Goal: Task Accomplishment & Management: Use online tool/utility

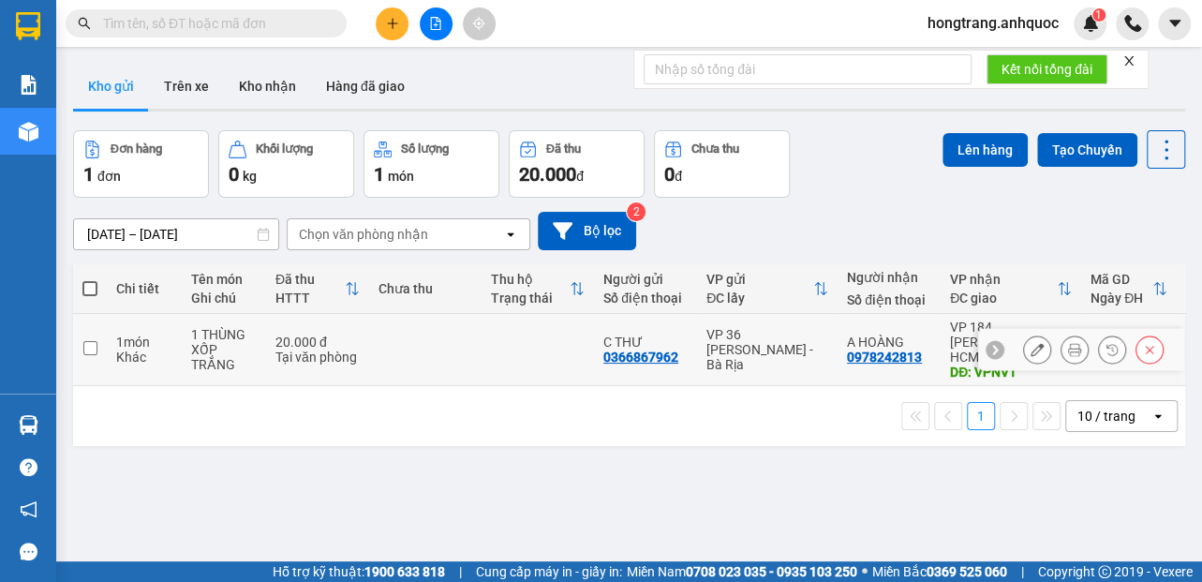
click at [107, 342] on td "1 món Khác" at bounding box center [144, 350] width 75 height 72
checkbox input "true"
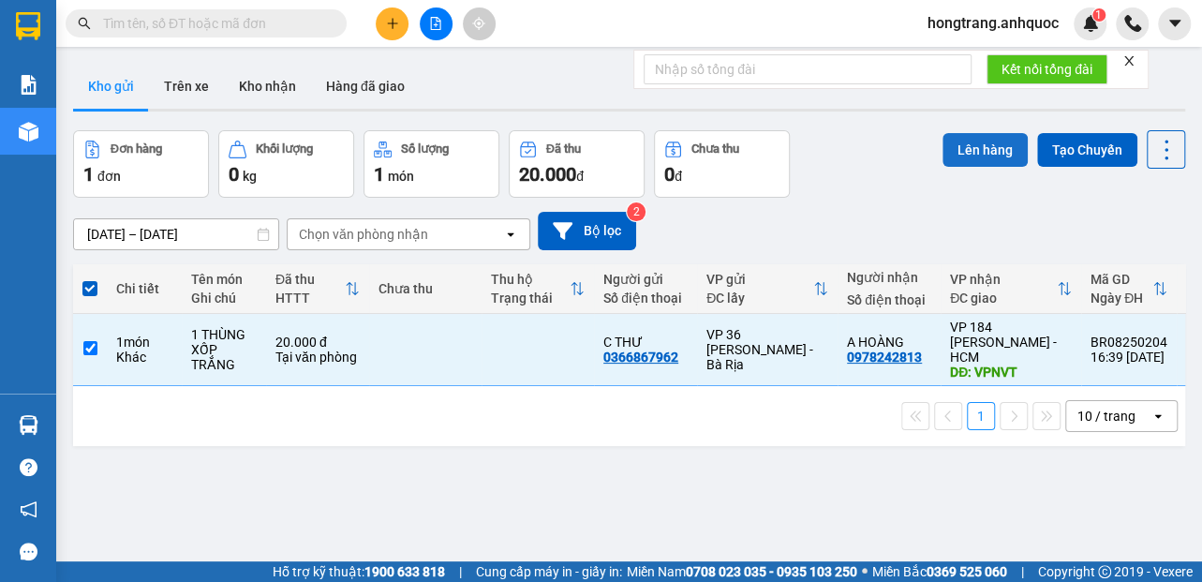
click at [942, 156] on button "Lên hàng" at bounding box center [984, 150] width 85 height 34
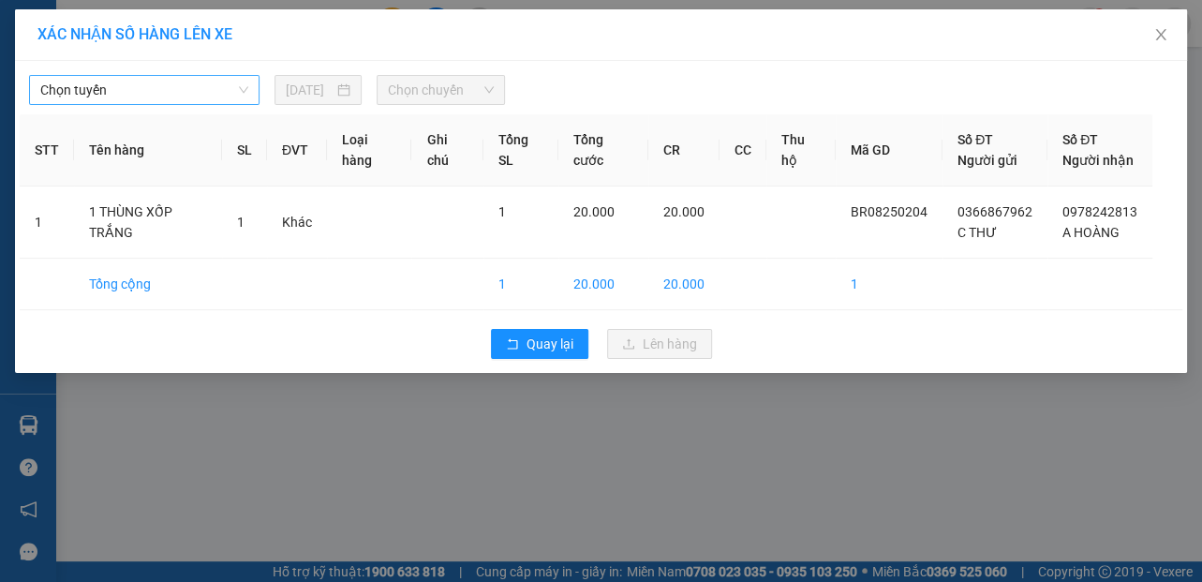
click at [137, 96] on span "Chọn tuyến" at bounding box center [144, 90] width 208 height 28
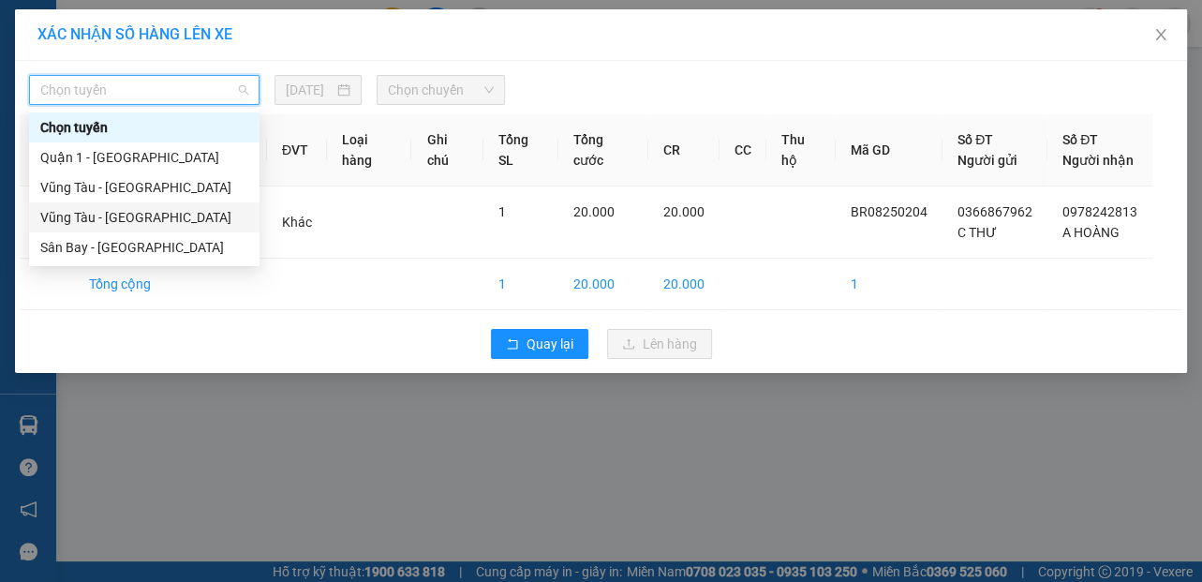
click at [92, 216] on div "Vũng Tàu - [GEOGRAPHIC_DATA]" at bounding box center [144, 217] width 208 height 21
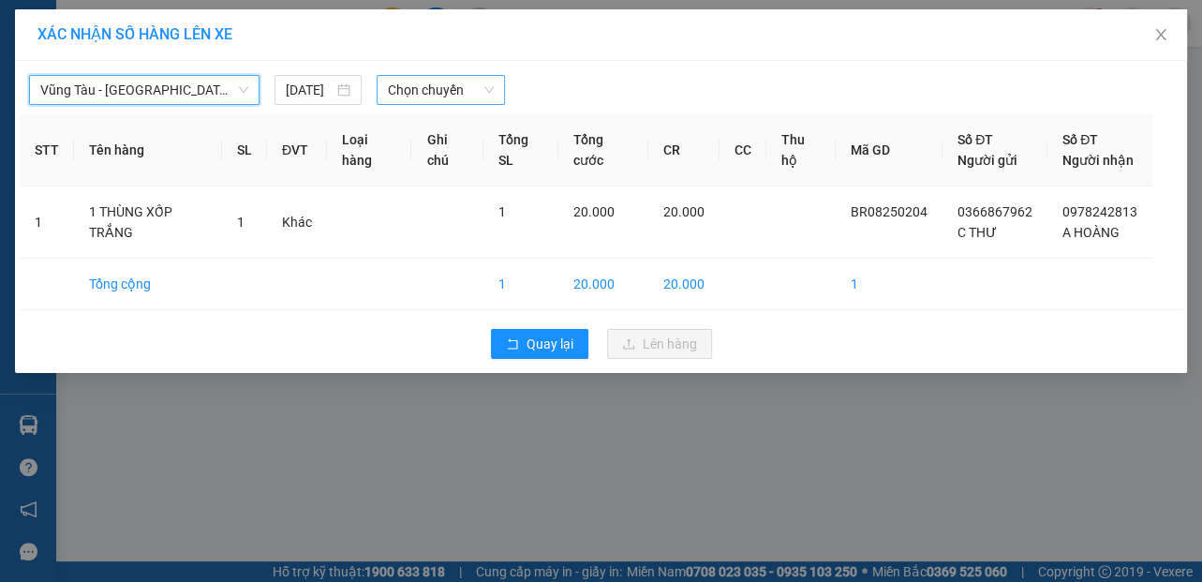
click at [422, 86] on span "Chọn chuyến" at bounding box center [441, 90] width 106 height 28
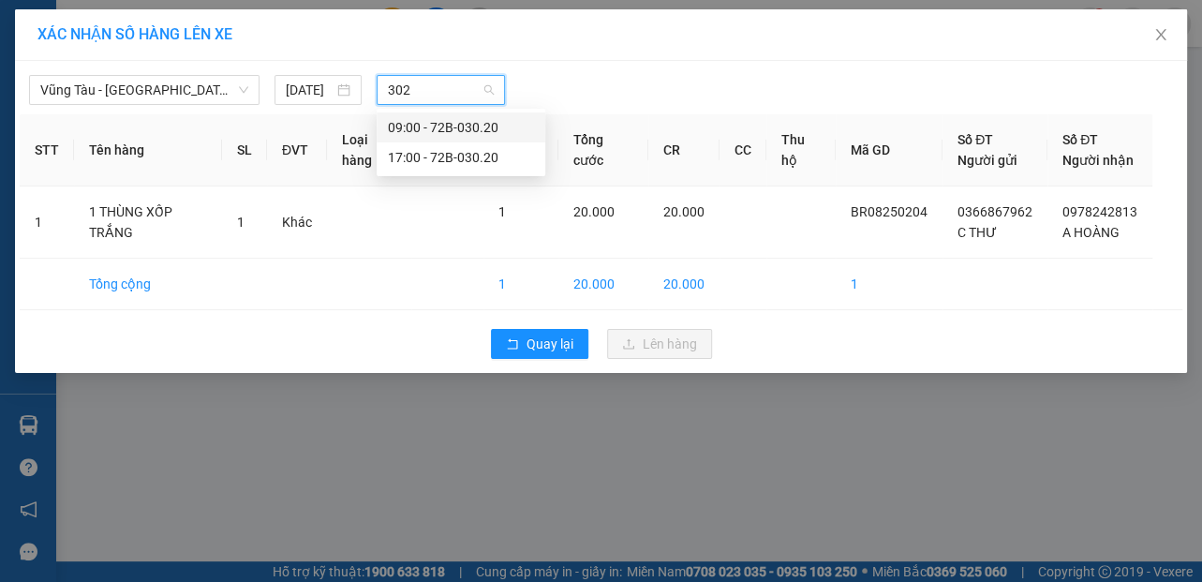
type input "3020"
click at [412, 161] on div "17:00 - 72B-030.20" at bounding box center [461, 157] width 146 height 21
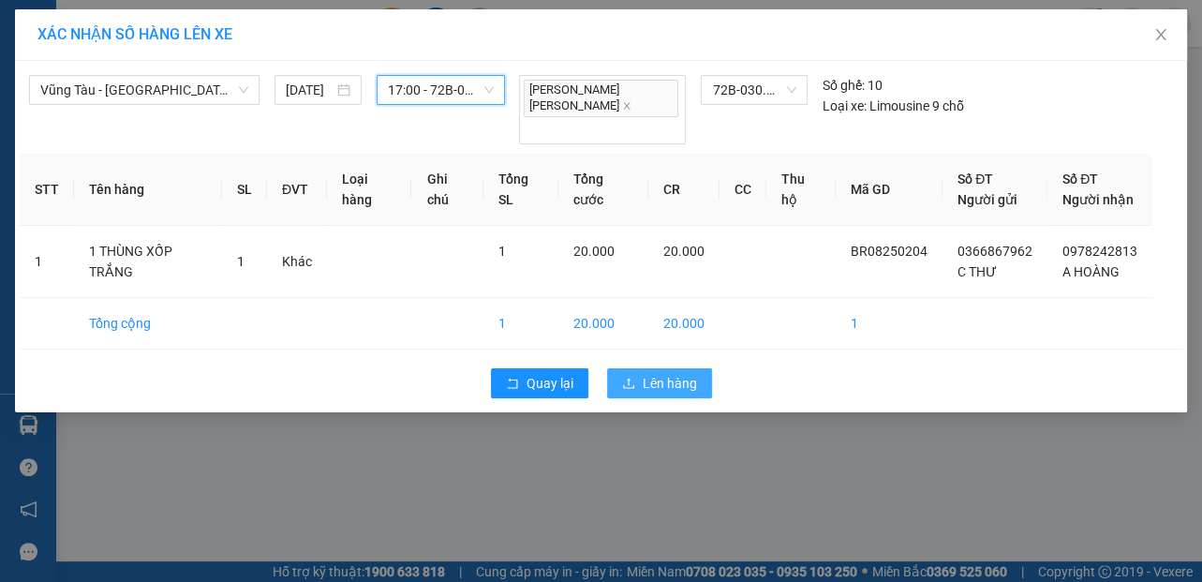
click at [669, 373] on span "Lên hàng" at bounding box center [670, 383] width 54 height 21
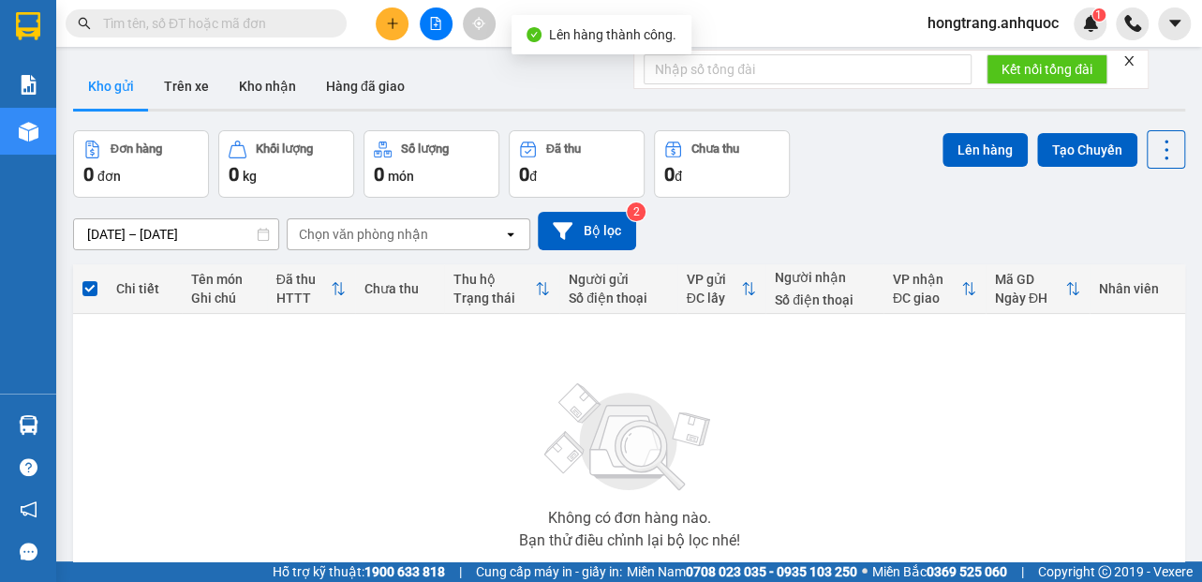
click at [433, 21] on icon "file-add" at bounding box center [435, 23] width 13 height 13
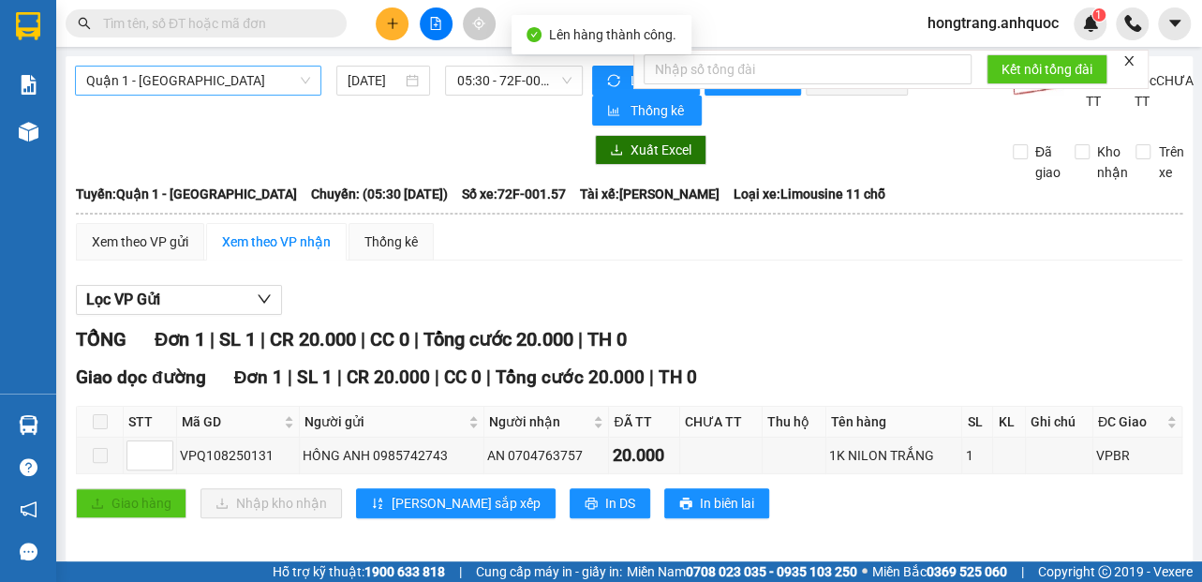
click at [202, 70] on span "Quận 1 - [GEOGRAPHIC_DATA]" at bounding box center [198, 81] width 224 height 28
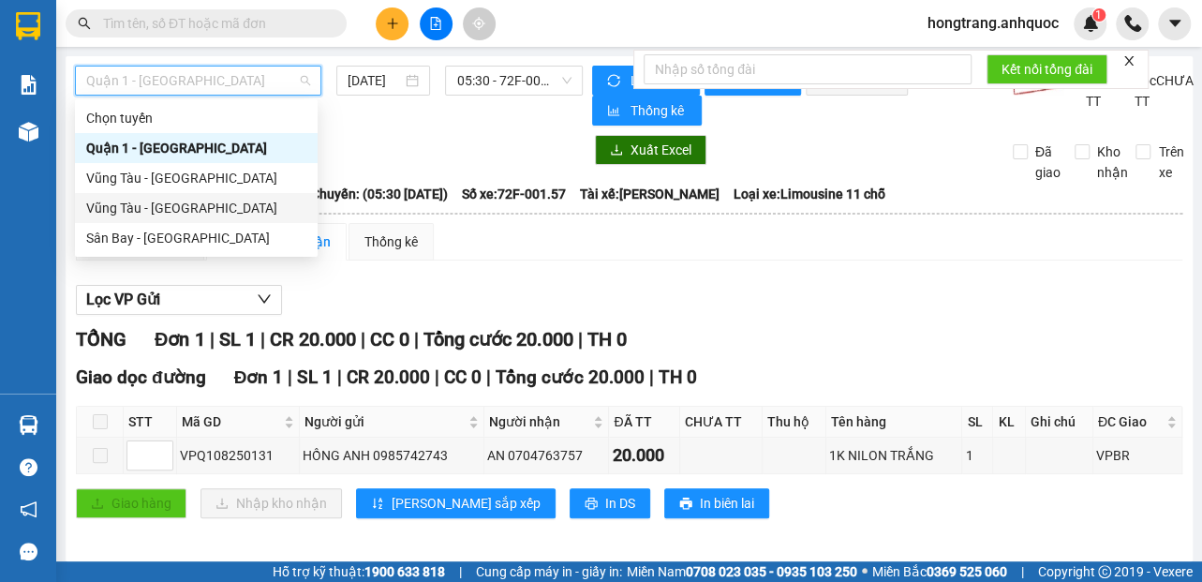
click at [139, 215] on div "Vũng Tàu - [GEOGRAPHIC_DATA]" at bounding box center [196, 208] width 220 height 21
type input "[DATE]"
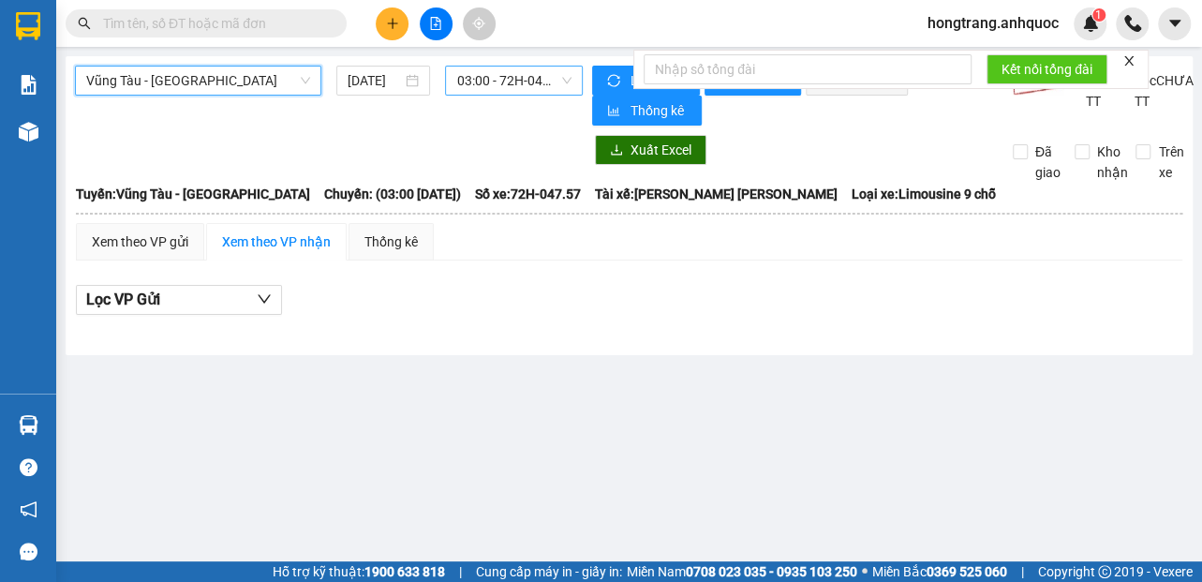
click at [505, 80] on span "03:00 - 72H-047.57" at bounding box center [513, 81] width 115 height 28
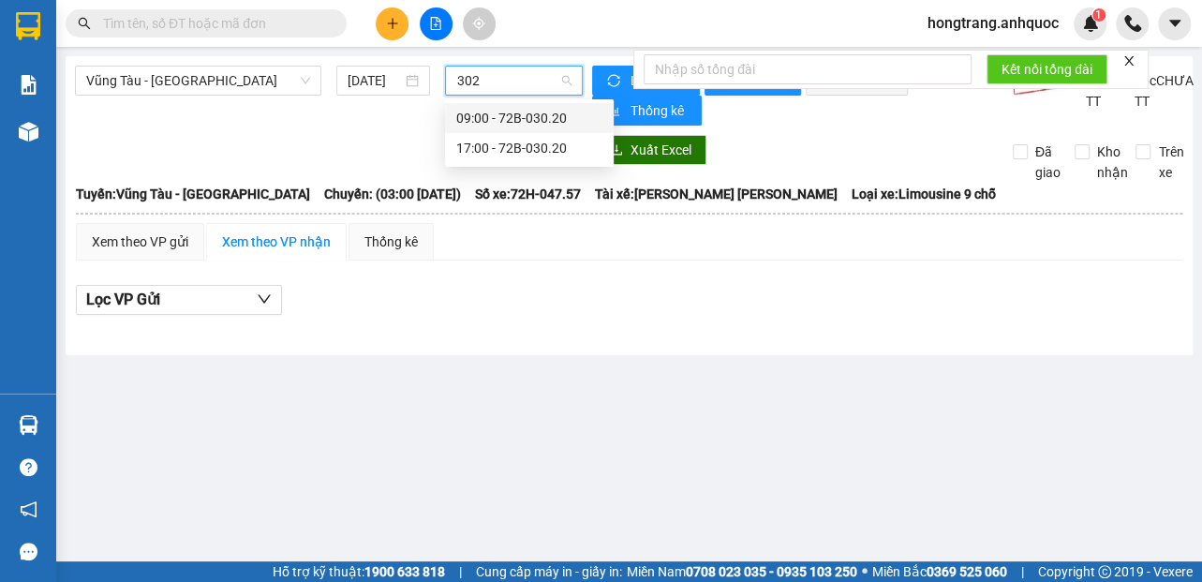
type input "3020"
click at [493, 156] on div "17:00 - 72B-030.20" at bounding box center [529, 148] width 146 height 21
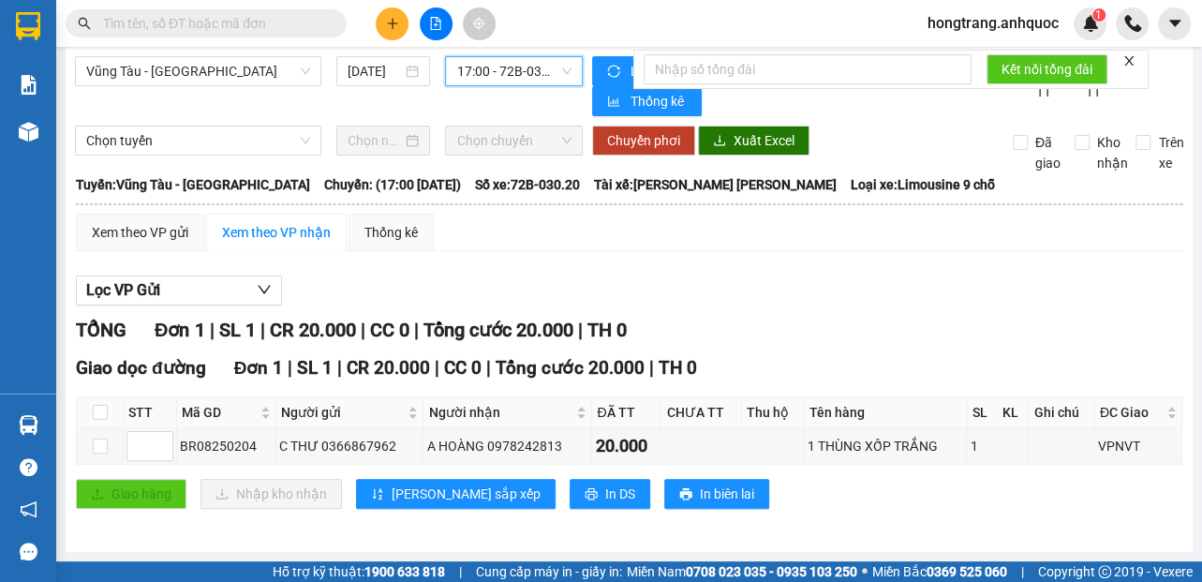
scroll to position [15, 0]
click at [585, 496] on icon "printer" at bounding box center [591, 493] width 13 height 13
